Goal: Share content

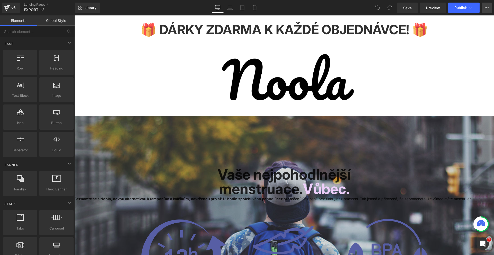
click at [488, 6] on icon at bounding box center [487, 8] width 4 height 4
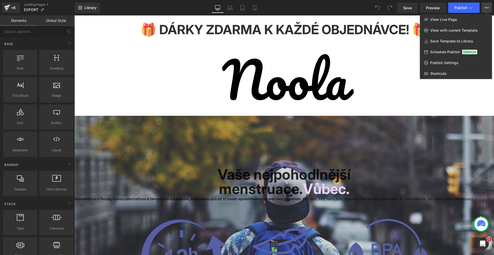
click at [82, 2] on div "Library Desktop Desktop Laptop Tablet Mobile Save Preview Publish Scheduled Vie…" at bounding box center [285, 7] width 420 height 15
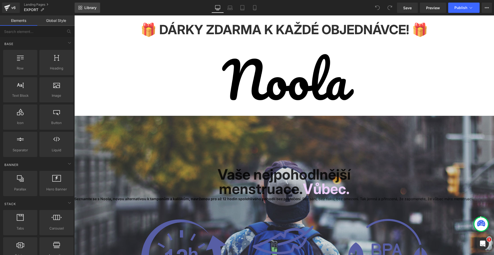
click at [81, 6] on icon at bounding box center [82, 7] width 2 height 2
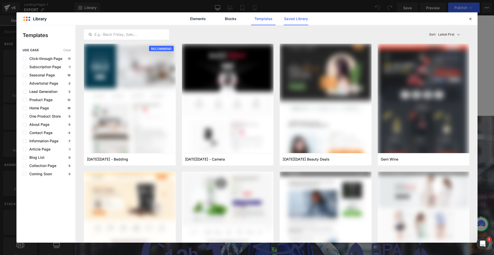
click at [305, 16] on link "Saved Library" at bounding box center [296, 18] width 24 height 13
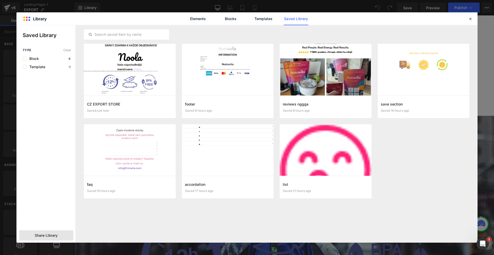
click at [50, 237] on span "Share Library" at bounding box center [46, 235] width 23 height 5
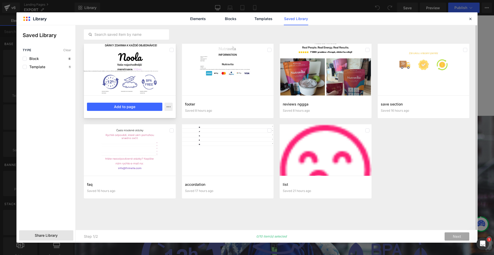
click at [139, 87] on div at bounding box center [130, 70] width 92 height 52
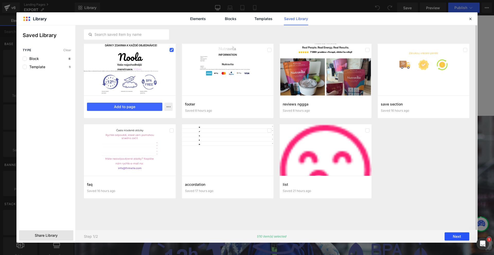
click at [453, 237] on button "Next" at bounding box center [457, 236] width 25 height 8
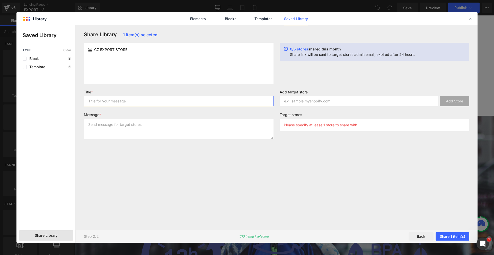
drag, startPoint x: 137, startPoint y: 106, endPoint x: 135, endPoint y: 103, distance: 3.7
click at [136, 105] on input "text" at bounding box center [179, 101] width 190 height 10
type input "asd"
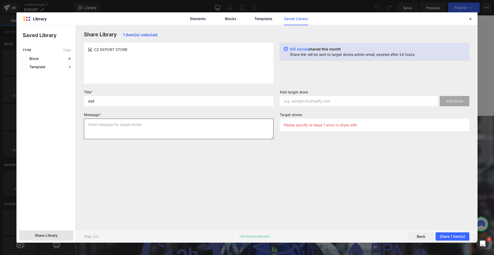
click at [121, 127] on textarea at bounding box center [179, 129] width 190 height 21
type textarea "asd"
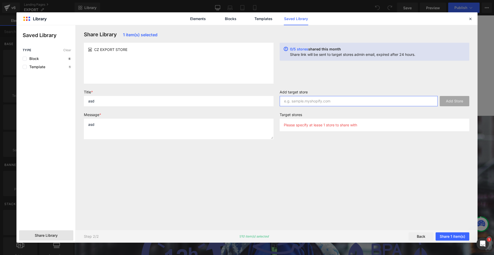
click at [327, 102] on input "text" at bounding box center [359, 101] width 158 height 10
paste input "[DOMAIN_NAME]"
type input "[DOMAIN_NAME]"
click at [449, 99] on button "Add Store" at bounding box center [455, 101] width 30 height 10
click at [455, 235] on button "Share 1 item(s)" at bounding box center [453, 236] width 34 height 8
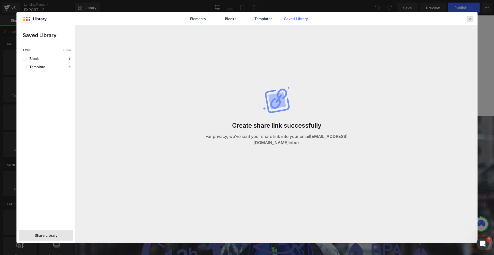
click at [468, 19] on div at bounding box center [470, 19] width 6 height 6
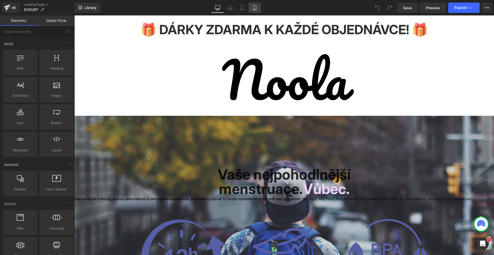
click at [256, 7] on icon at bounding box center [254, 7] width 3 height 5
